Goal: Transaction & Acquisition: Purchase product/service

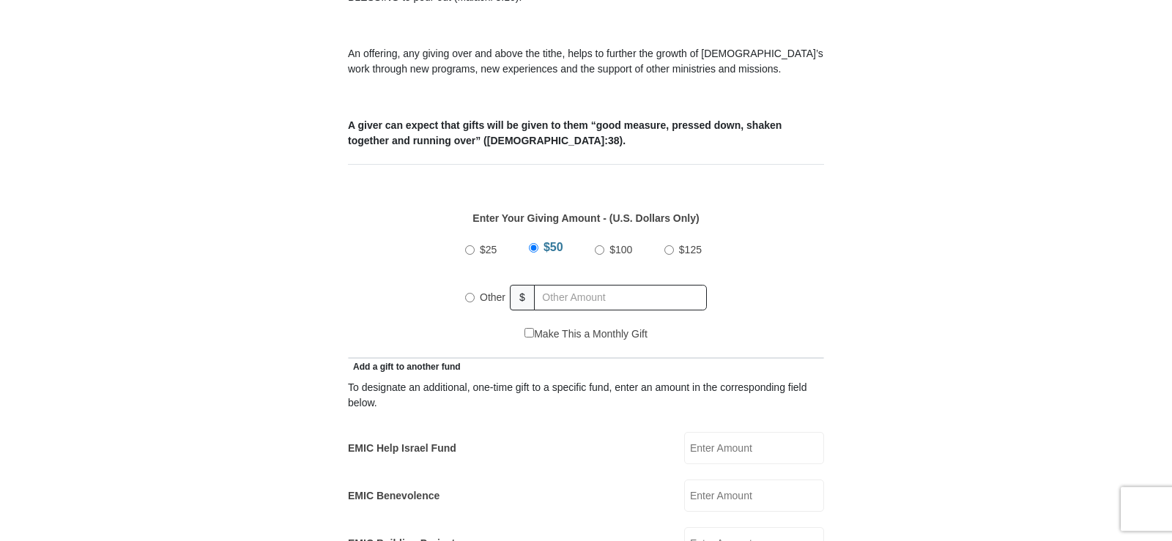
scroll to position [523, 0]
click at [472, 292] on input "Other" at bounding box center [470, 297] width 10 height 10
radio input "true"
type input "228"
click at [493, 432] on div "EMIC Help Israel Fund EMIC Help Israel Fund Amount must be a valid number Make …" at bounding box center [586, 448] width 476 height 32
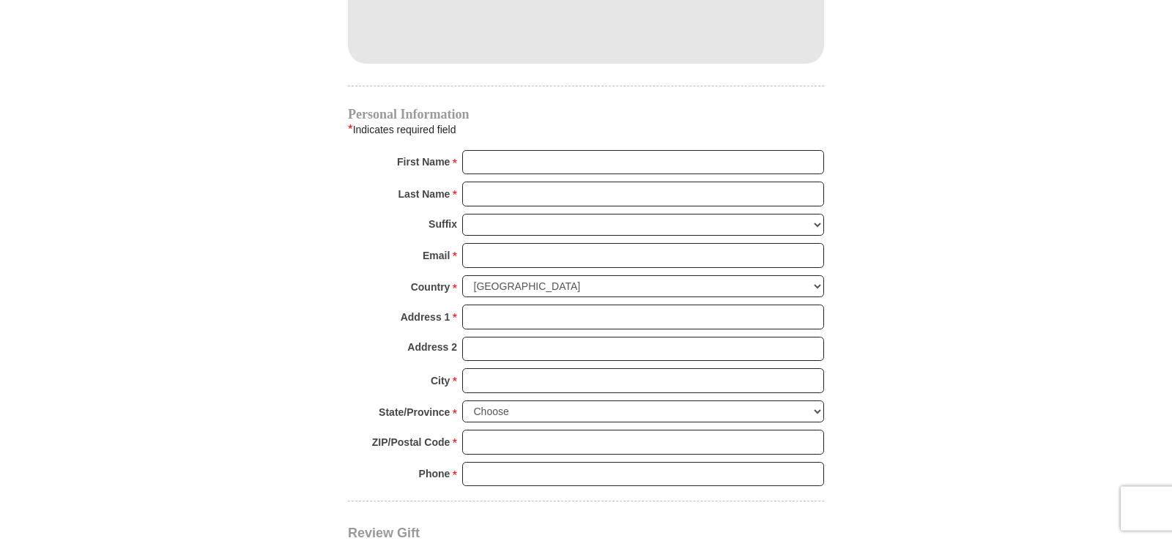
scroll to position [1420, 0]
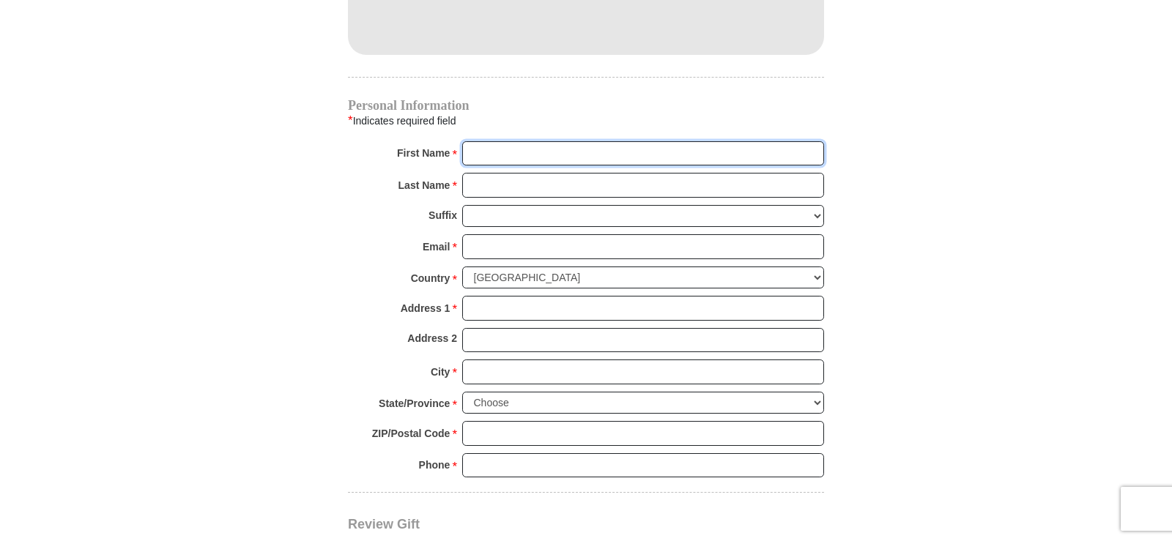
click at [484, 141] on input "First Name *" at bounding box center [643, 153] width 362 height 25
type input "Shirley"
click at [485, 173] on input "Last Name *" at bounding box center [643, 185] width 362 height 25
type input "Thompson"
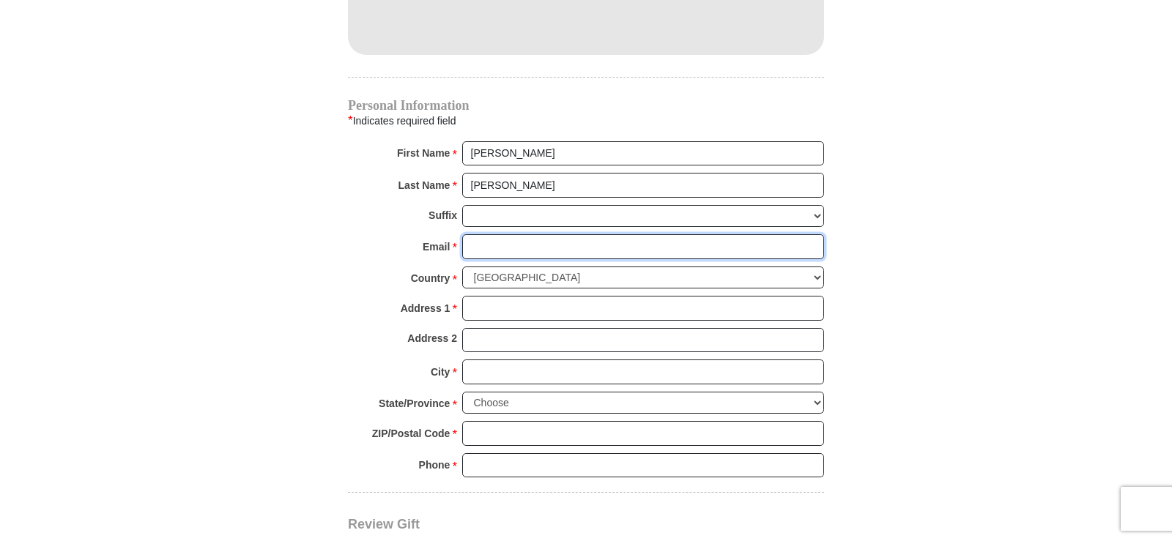
click at [481, 234] on input "Email *" at bounding box center [643, 246] width 362 height 25
type input "unclecooper@planters.net"
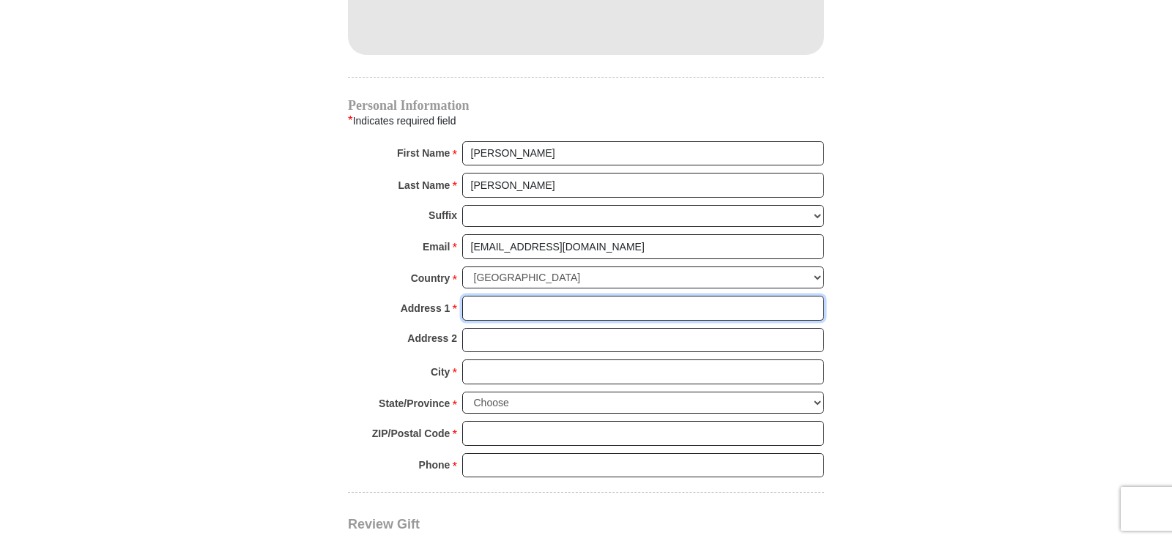
click at [474, 296] on input "Address 1 *" at bounding box center [643, 308] width 362 height 25
type input "1544 Sand Hill RD"
click at [376, 360] on div "City * Please enter City" at bounding box center [586, 376] width 476 height 32
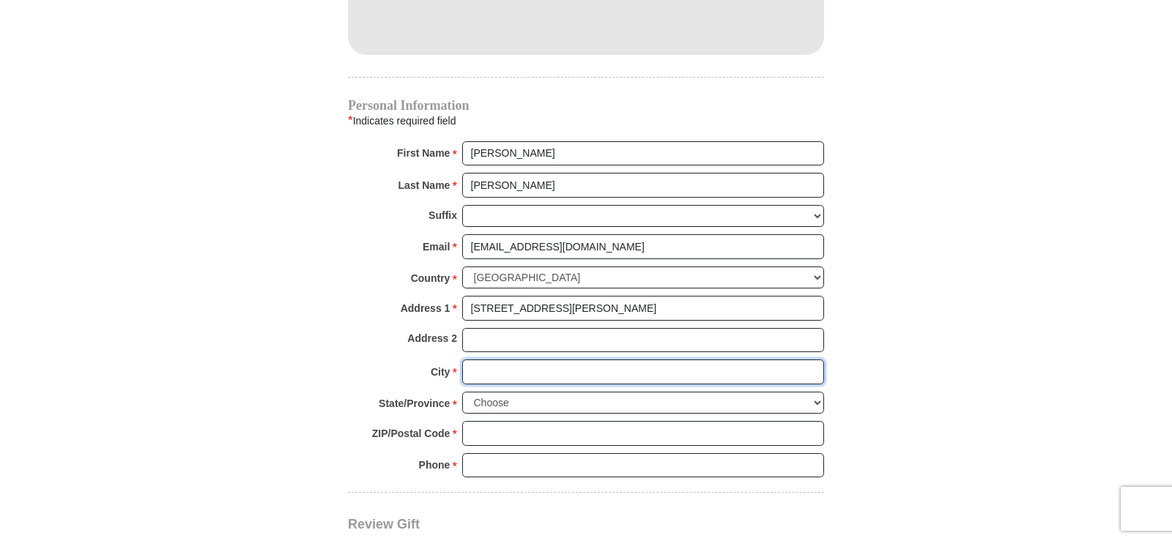
click at [486, 360] on input "City *" at bounding box center [643, 372] width 362 height 25
type input "Guyton"
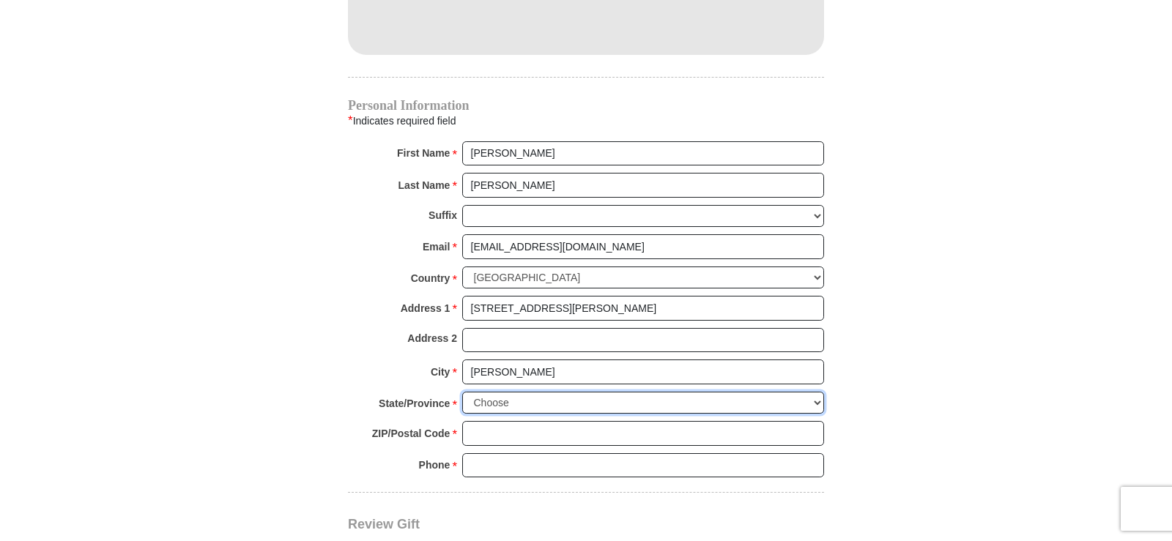
click at [462, 392] on select "Choose Alabama Alaska American Samoa Arizona Arkansas Armed Forces Americas Arm…" at bounding box center [643, 403] width 362 height 23
select select "GA"
click option "Georgia" at bounding box center [0, 0] width 0 height 0
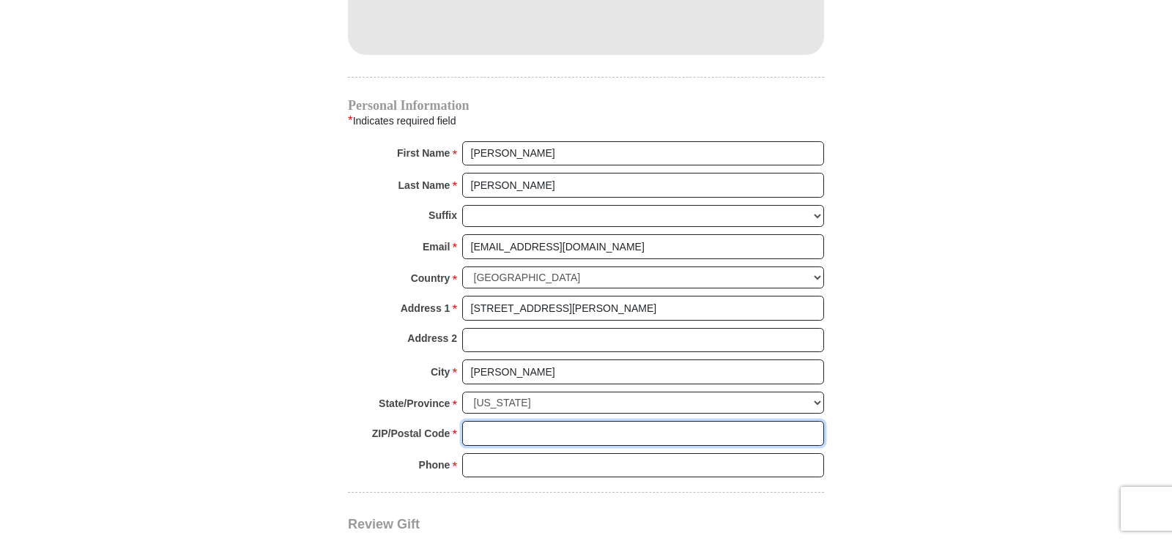
drag, startPoint x: 475, startPoint y: 415, endPoint x: 612, endPoint y: 445, distance: 141.0
click at [475, 421] on input "ZIP/Postal Code *" at bounding box center [643, 433] width 362 height 25
type input "31312"
click at [486, 453] on input "Phone * *" at bounding box center [643, 465] width 362 height 25
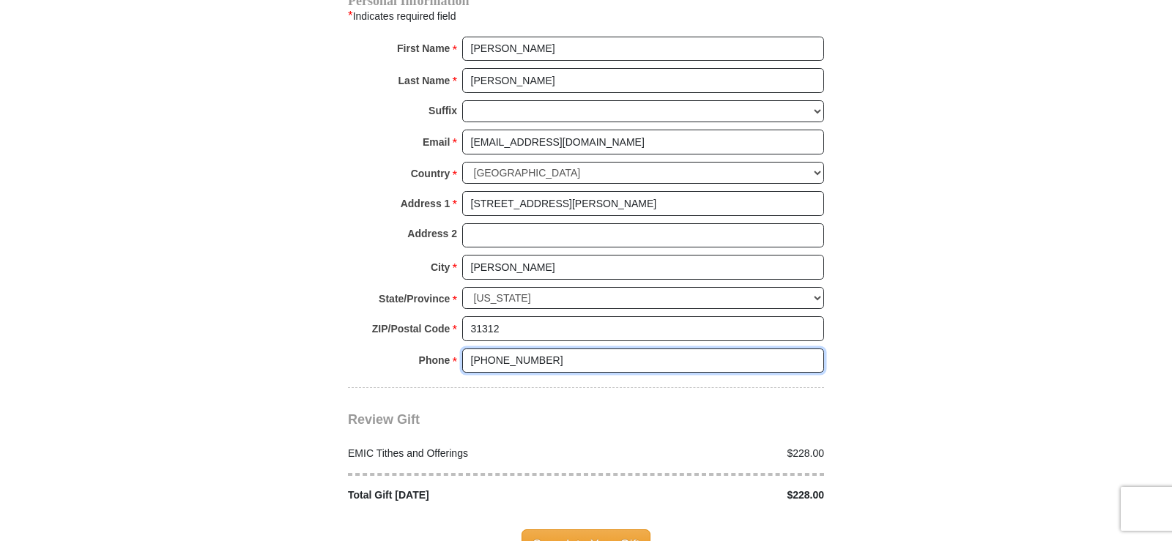
scroll to position [1569, 0]
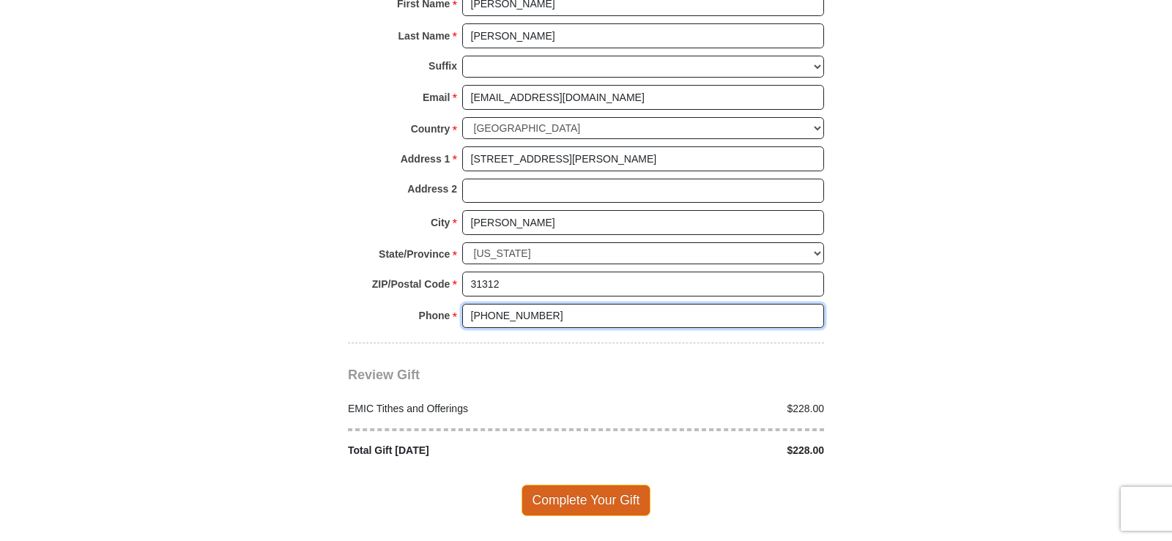
type input "912-728-3713"
click at [606, 485] on span "Complete Your Gift" at bounding box center [587, 500] width 130 height 31
